Goal: Communication & Community: Ask a question

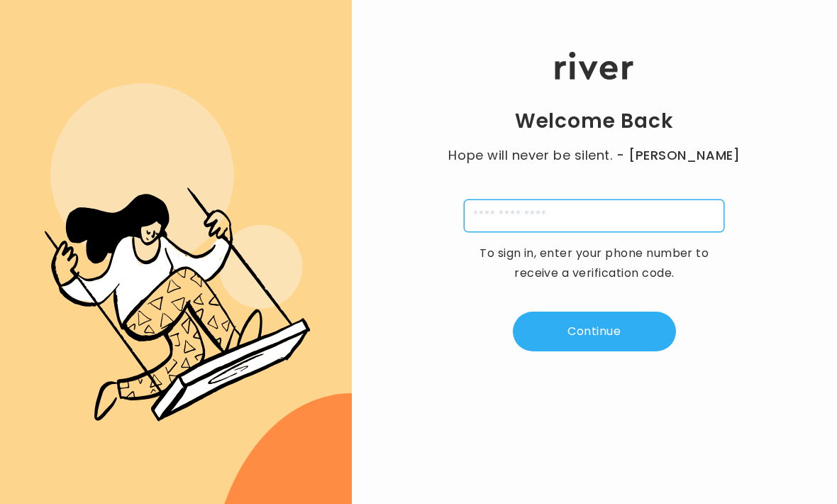
click at [602, 219] on input "tel" at bounding box center [594, 215] width 260 height 33
type input "**********"
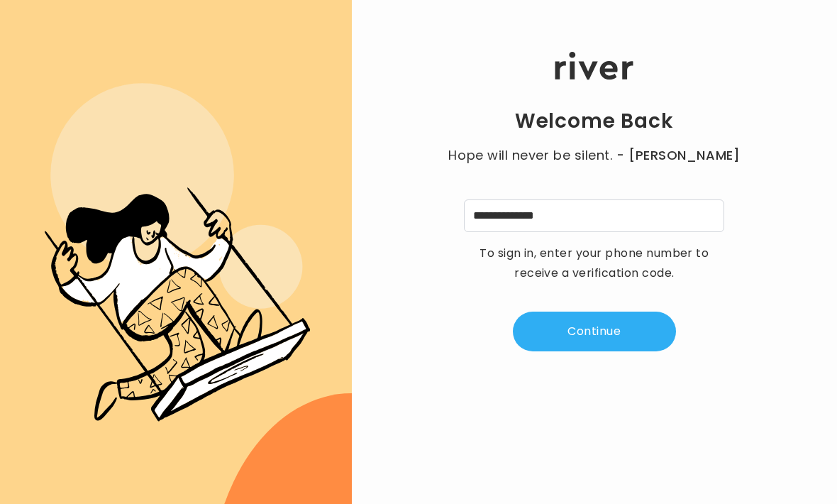
click at [642, 349] on button "Continue" at bounding box center [594, 332] width 163 height 40
type input "*"
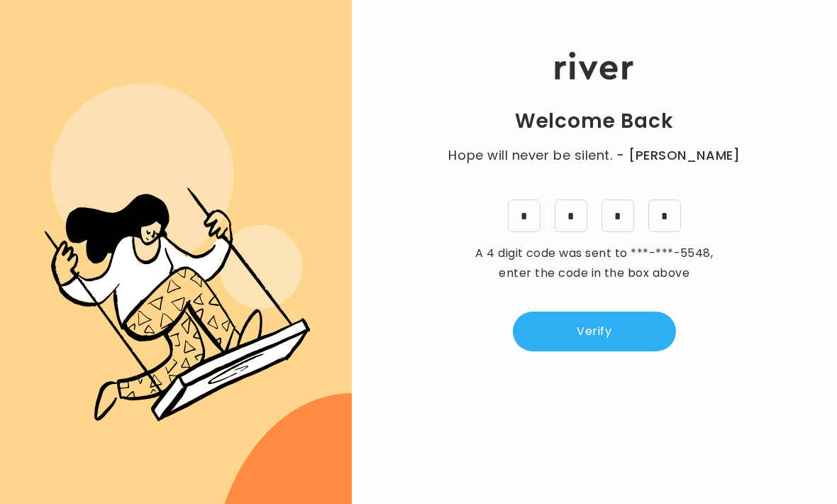
click at [625, 351] on button "Verify" at bounding box center [594, 332] width 163 height 40
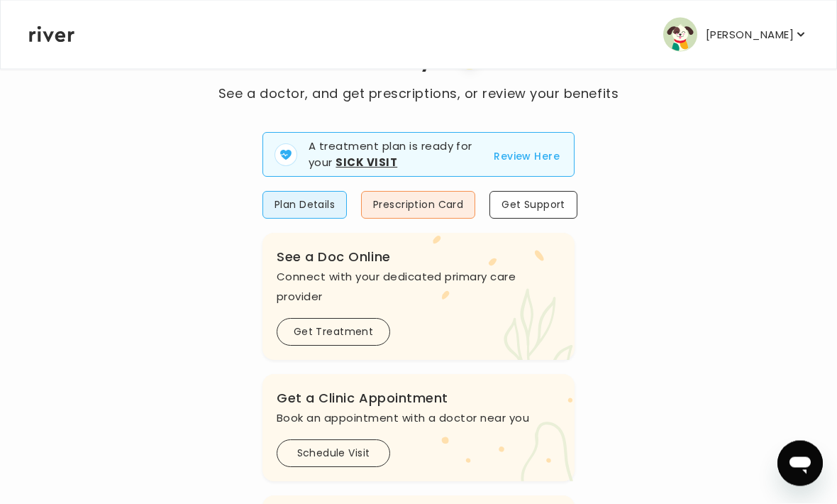
scroll to position [86, 0]
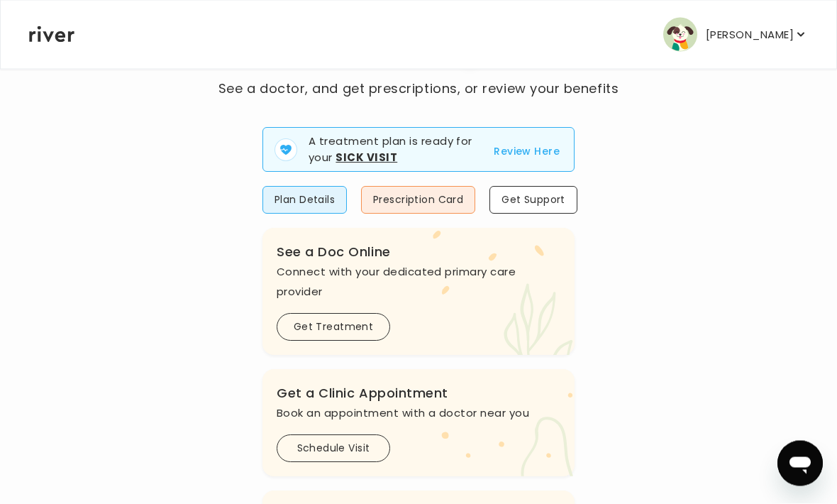
click at [681, 50] on img "button" at bounding box center [680, 35] width 34 height 34
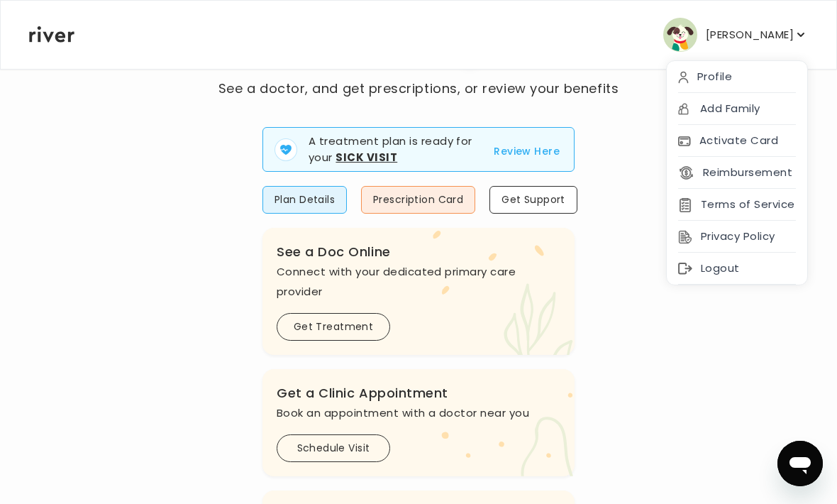
click at [764, 74] on div "Profile" at bounding box center [737, 77] width 141 height 32
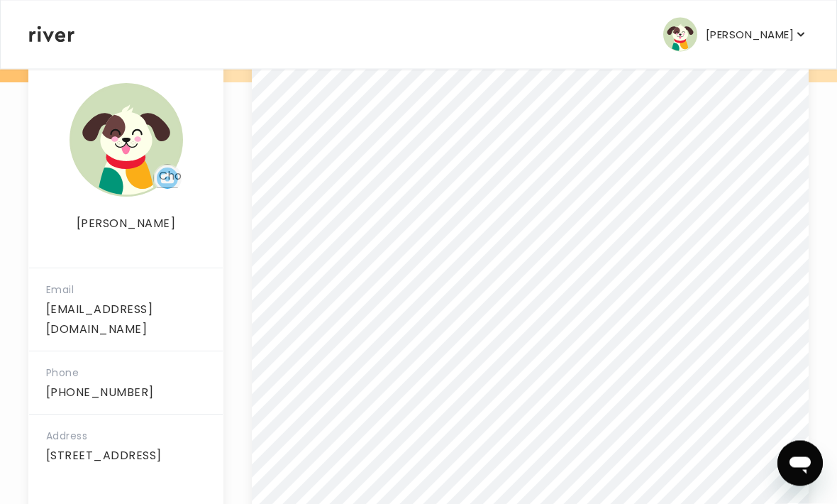
scroll to position [263, 0]
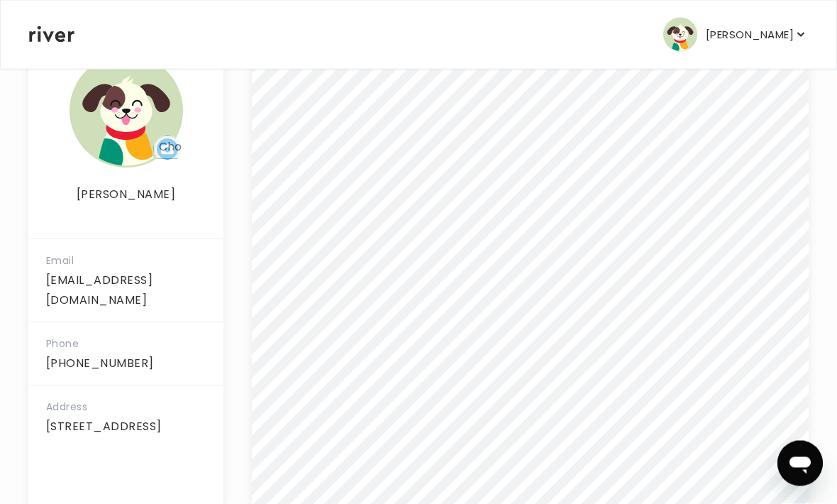
click at [133, 139] on img at bounding box center [127, 112] width 114 height 114
click at [155, 145] on input "file" at bounding box center [167, 150] width 28 height 28
click at [122, 98] on img at bounding box center [127, 112] width 114 height 114
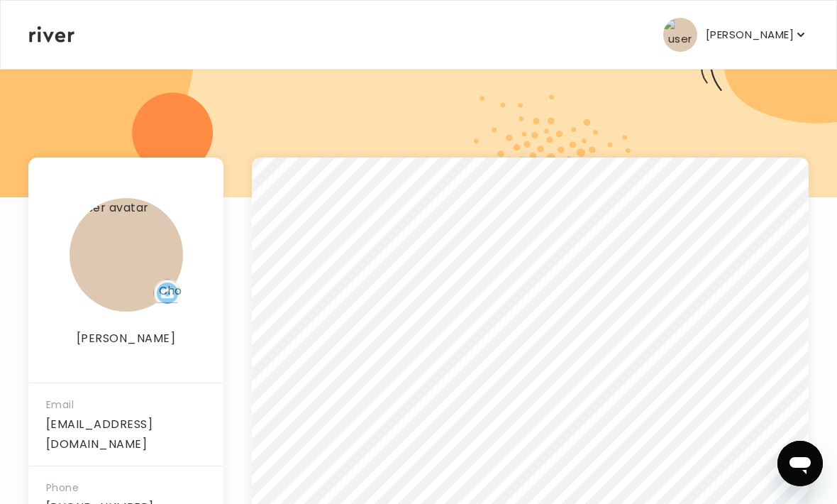
scroll to position [0, 0]
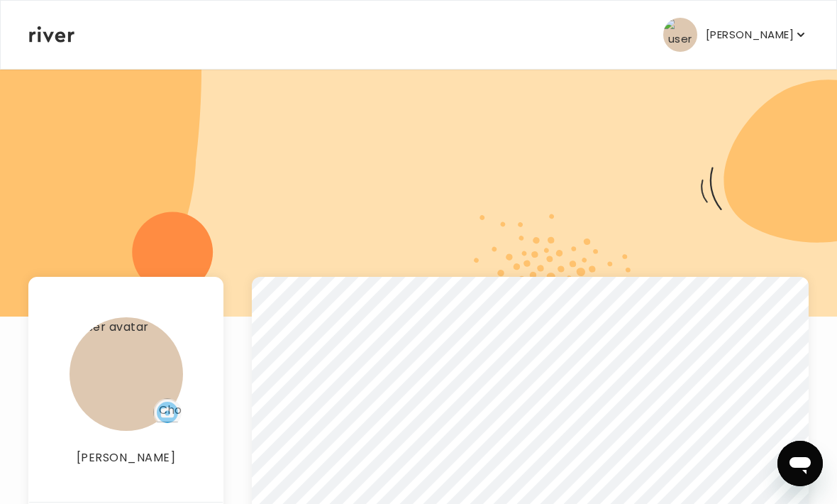
click at [805, 37] on icon "button" at bounding box center [801, 35] width 14 height 14
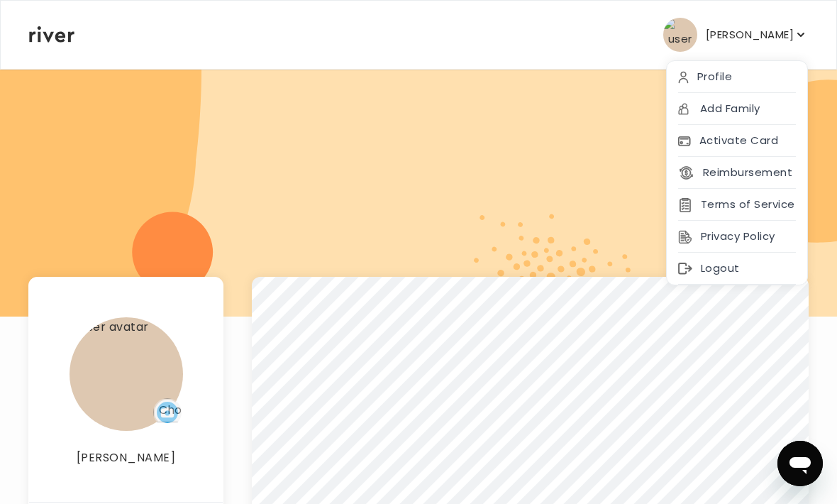
click at [474, 130] on div at bounding box center [418, 192] width 837 height 248
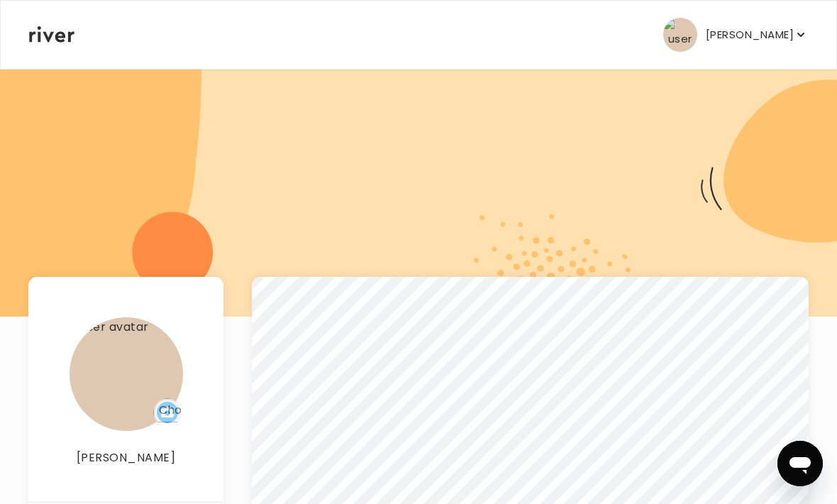
click at [63, 39] on icon at bounding box center [51, 34] width 45 height 16
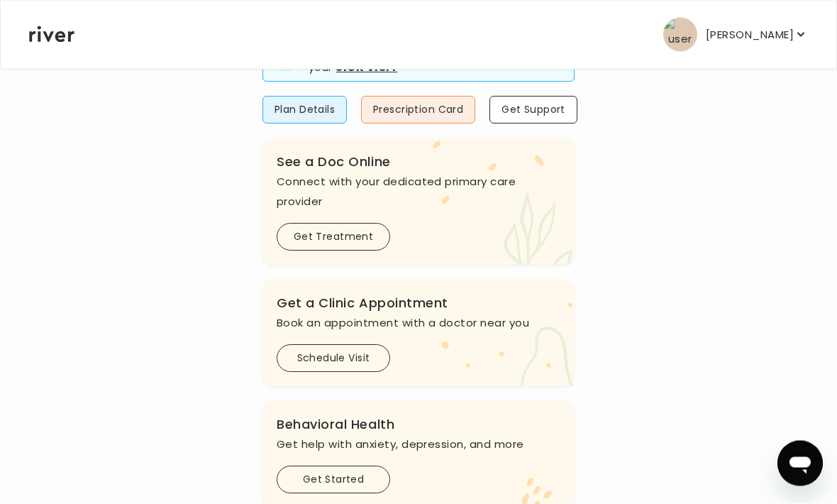
scroll to position [177, 0]
click at [542, 111] on button "Get Support" at bounding box center [534, 110] width 88 height 28
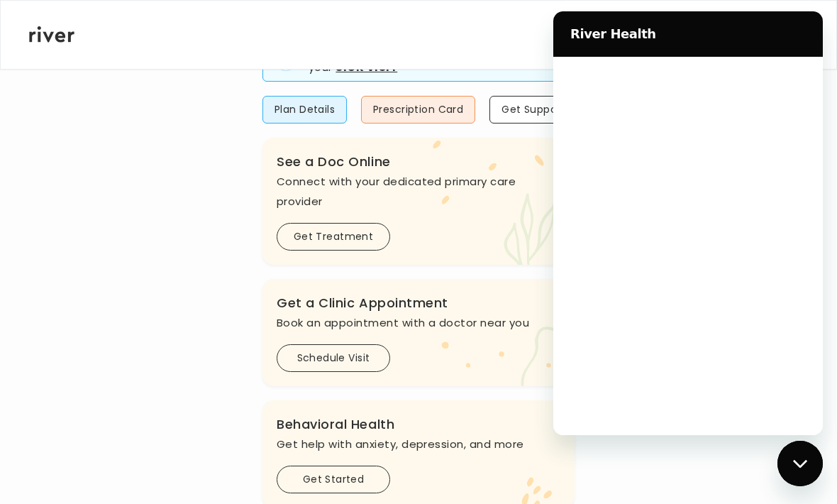
scroll to position [0, 0]
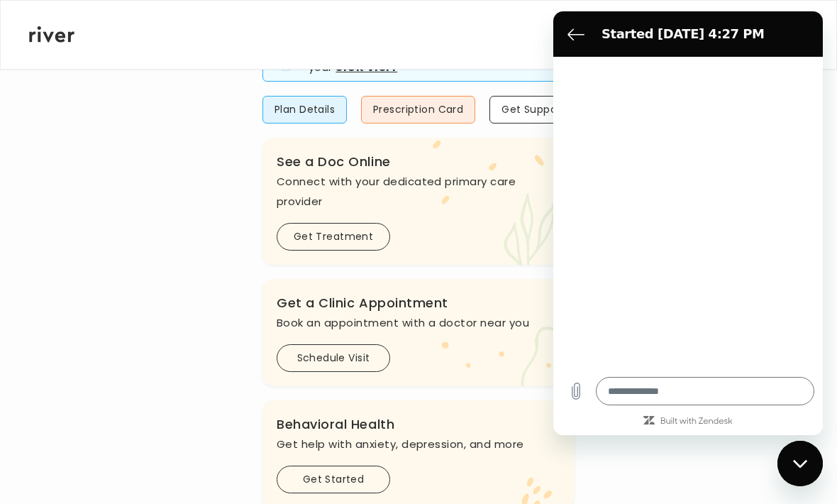
type textarea "*"
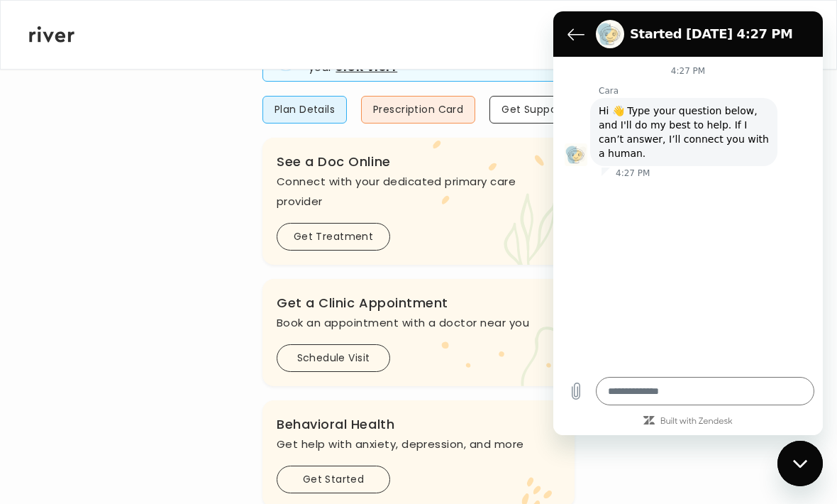
scroll to position [192, 0]
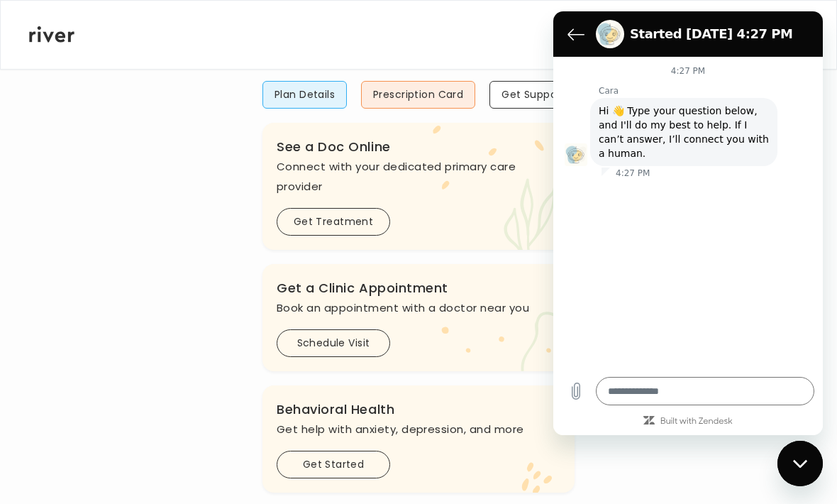
click at [575, 30] on icon "Back to the conversation list" at bounding box center [576, 34] width 17 height 17
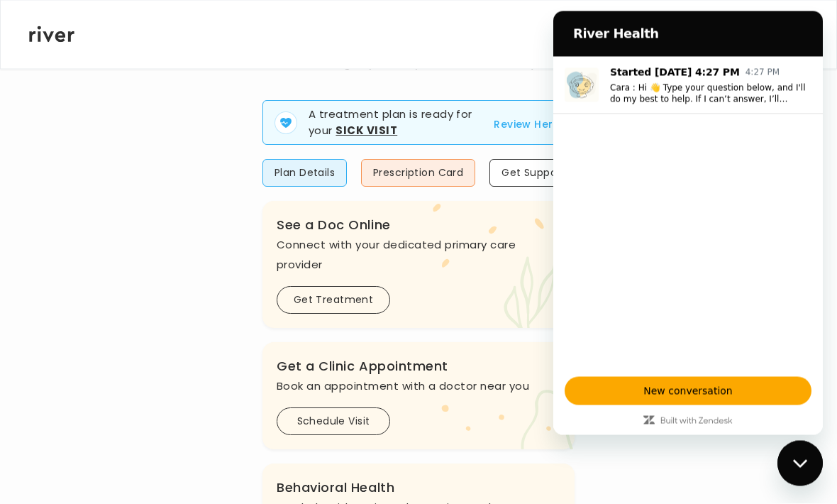
scroll to position [0, 0]
